Goal: Find specific page/section: Find specific page/section

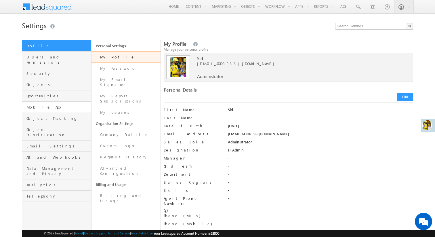
click at [64, 102] on link "Mobile App" at bounding box center [56, 107] width 69 height 11
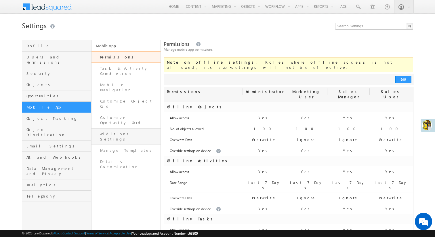
click at [128, 128] on link "Additional Settings" at bounding box center [125, 136] width 69 height 16
